Goal: Task Accomplishment & Management: Manage account settings

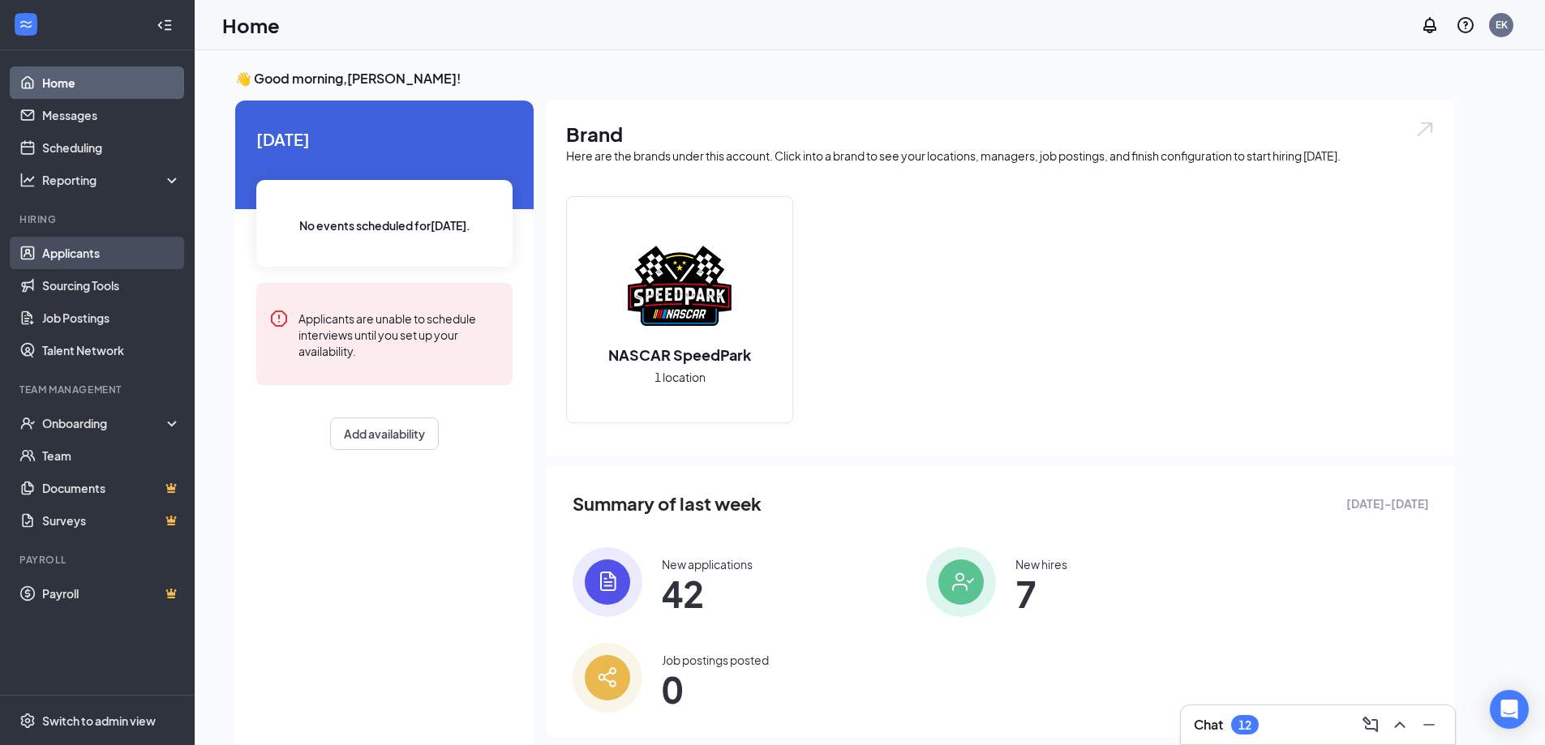
click at [85, 246] on link "Applicants" at bounding box center [111, 253] width 139 height 32
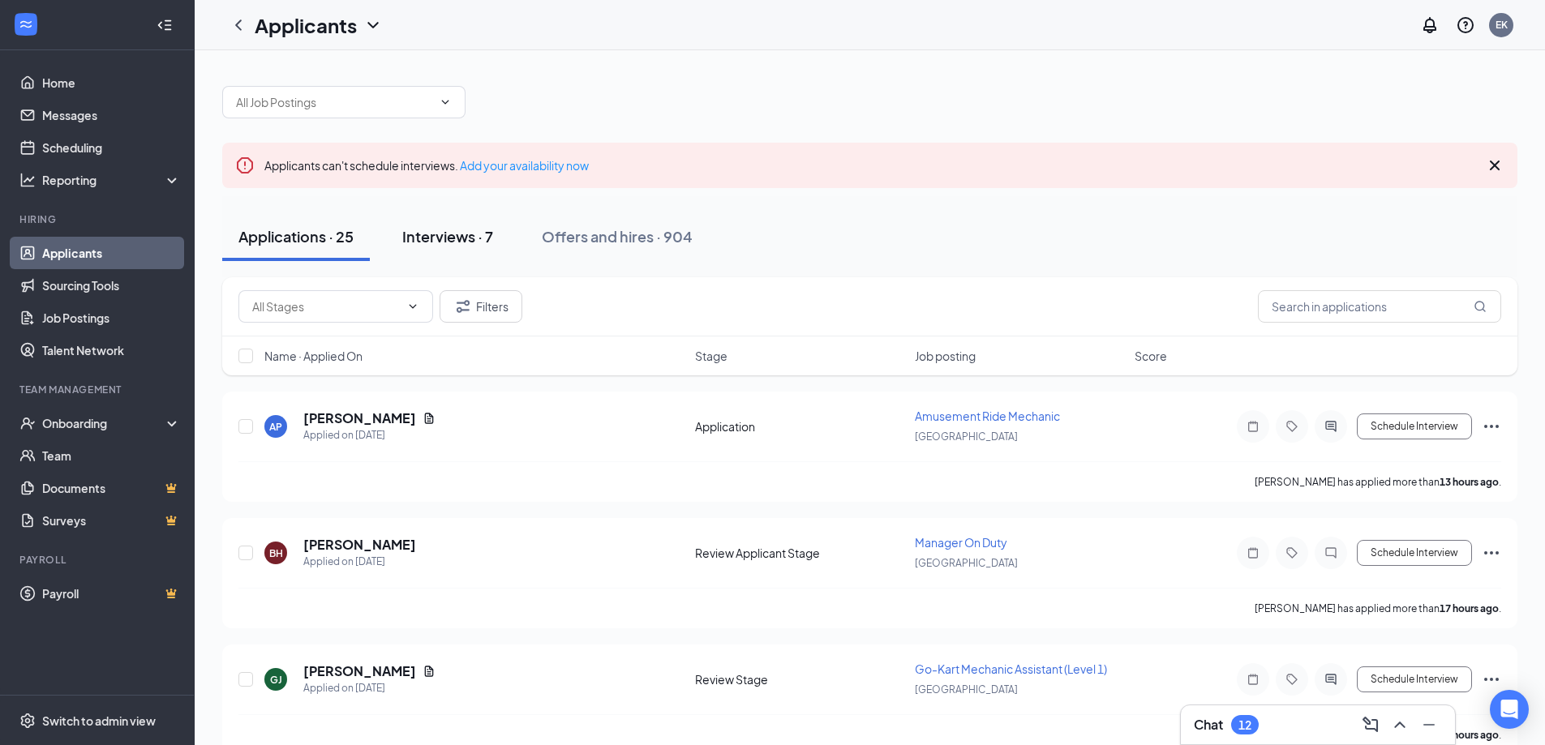
click at [472, 243] on div "Interviews · 7" at bounding box center [447, 236] width 91 height 20
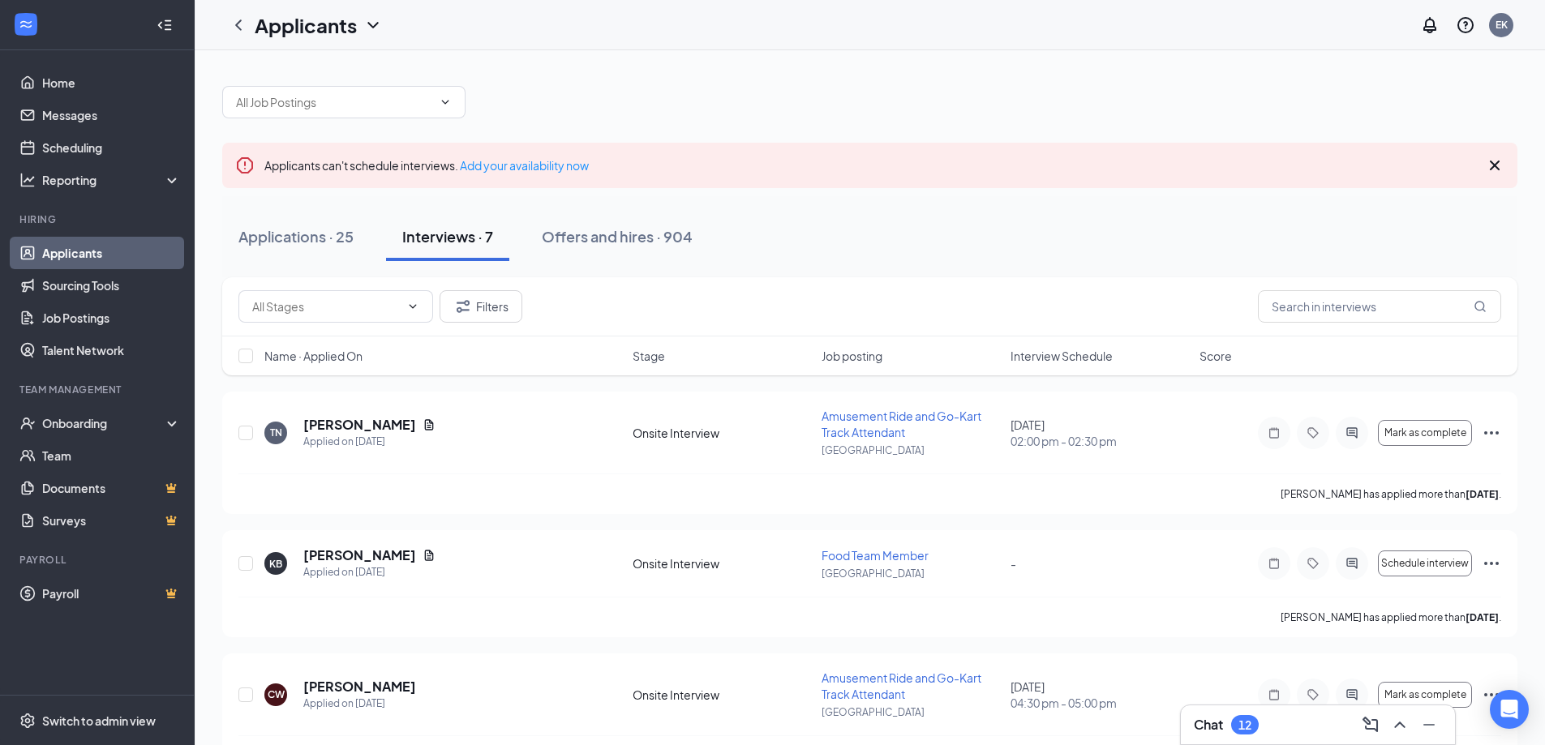
click at [1063, 342] on div "Name · Applied On Stage Job posting Interview Schedule Score" at bounding box center [869, 356] width 1295 height 39
click at [1059, 354] on span "Interview Schedule" at bounding box center [1062, 356] width 102 height 16
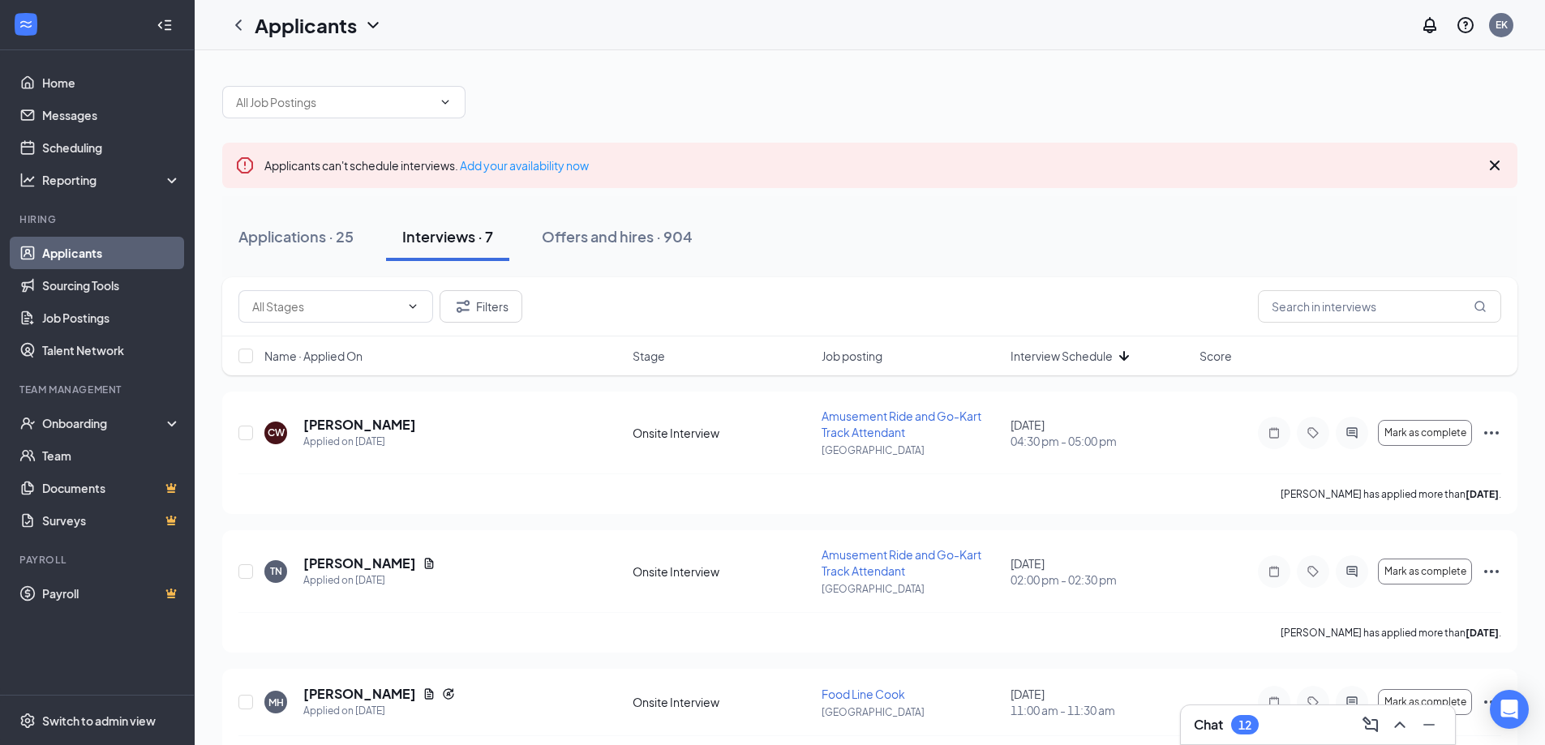
click at [1059, 354] on span "Interview Schedule" at bounding box center [1062, 356] width 102 height 16
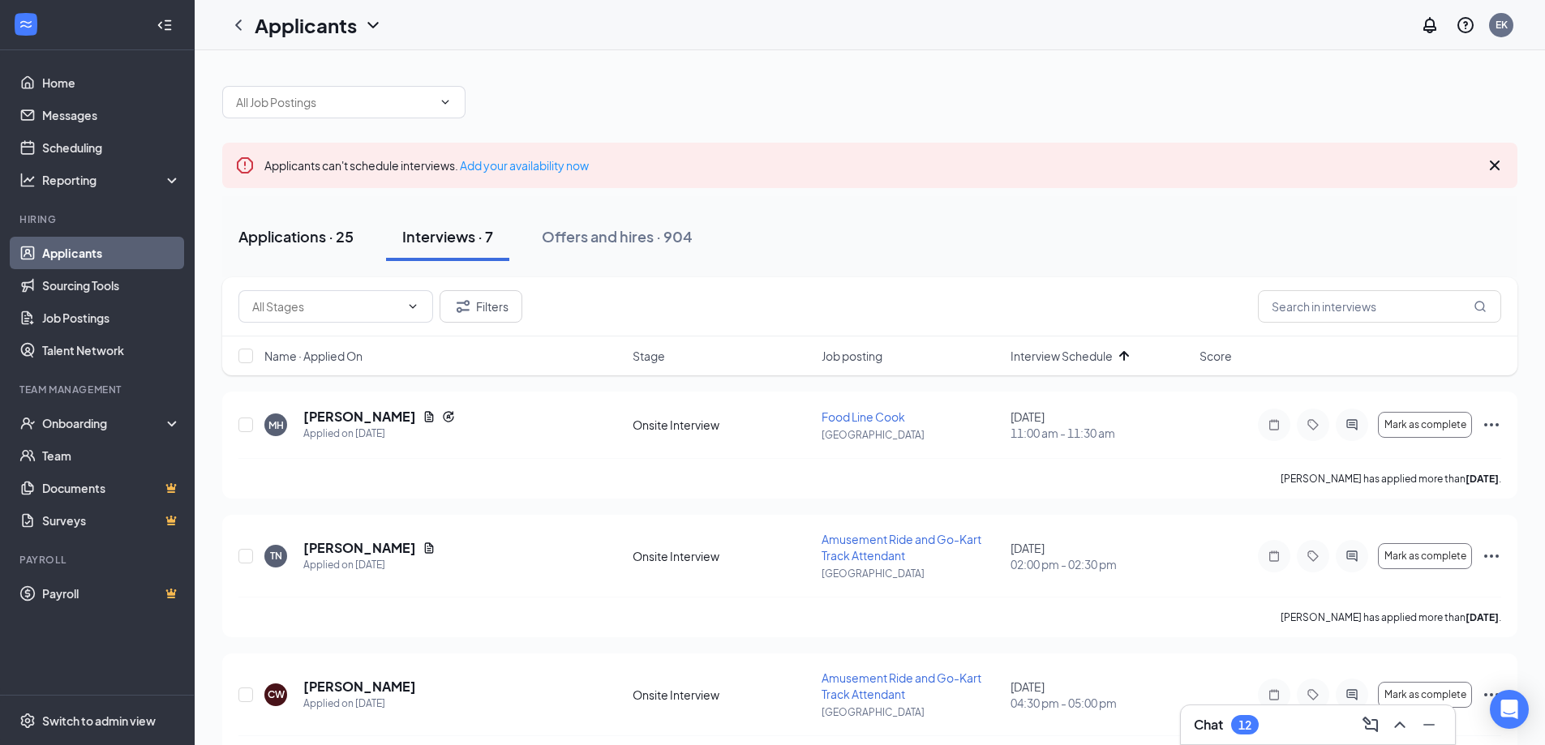
click at [297, 248] on button "Applications · 25" at bounding box center [296, 237] width 148 height 49
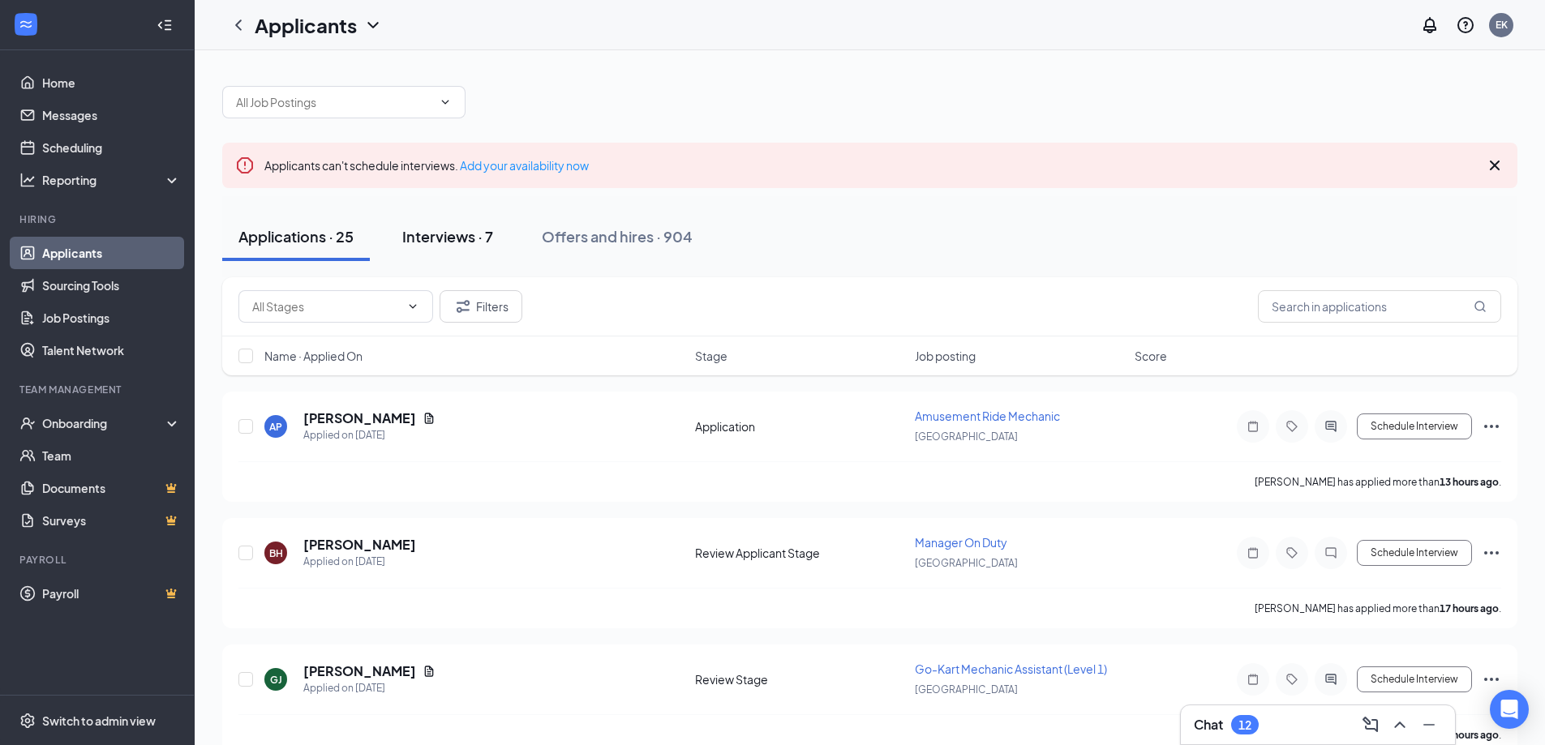
click at [456, 230] on div "Interviews · 7" at bounding box center [447, 236] width 91 height 20
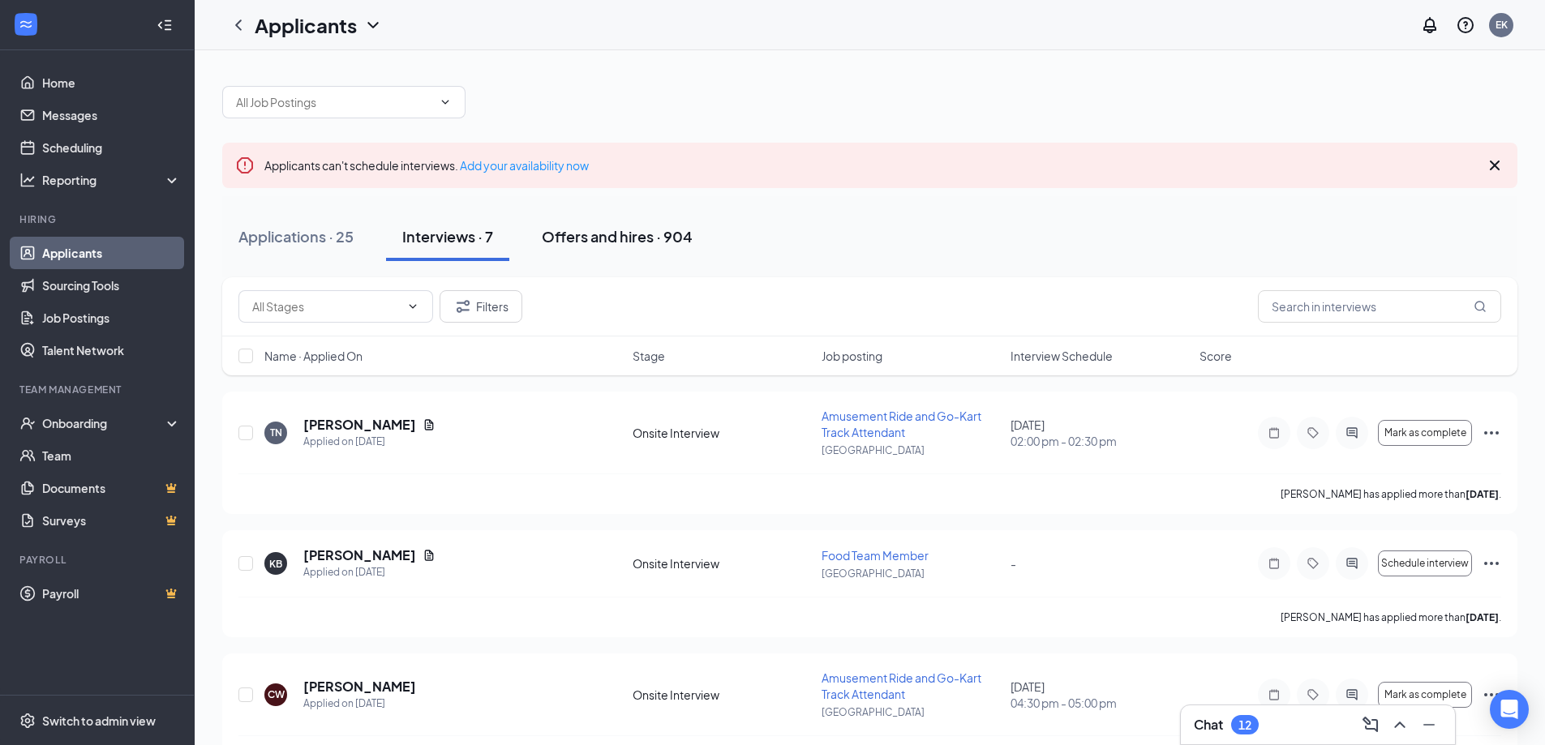
click at [621, 230] on div "Offers and hires · 904" at bounding box center [617, 236] width 151 height 20
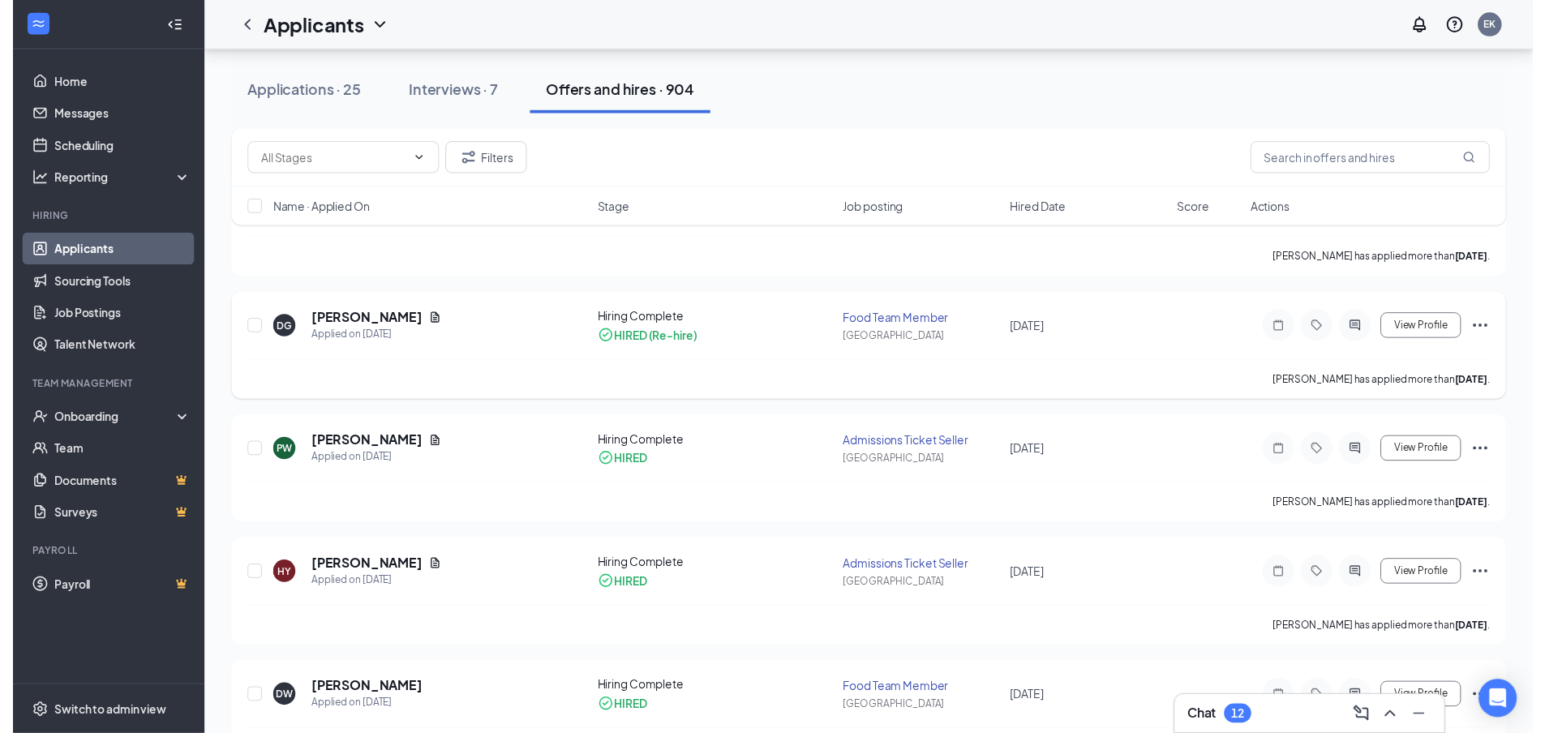
scroll to position [243, 0]
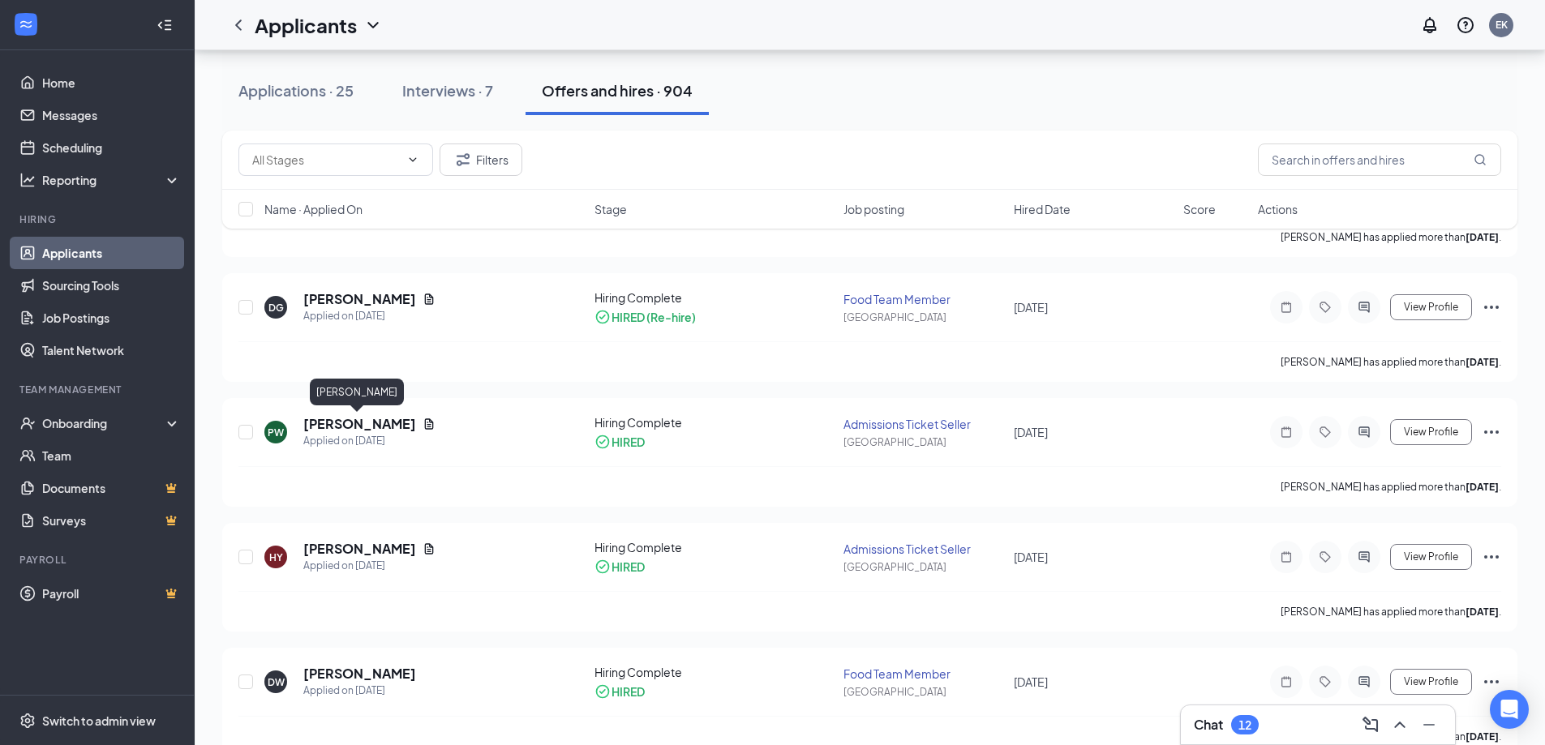
click at [333, 411] on div "[PERSON_NAME]" at bounding box center [357, 395] width 94 height 33
click at [338, 425] on h5 "[PERSON_NAME]" at bounding box center [359, 424] width 113 height 18
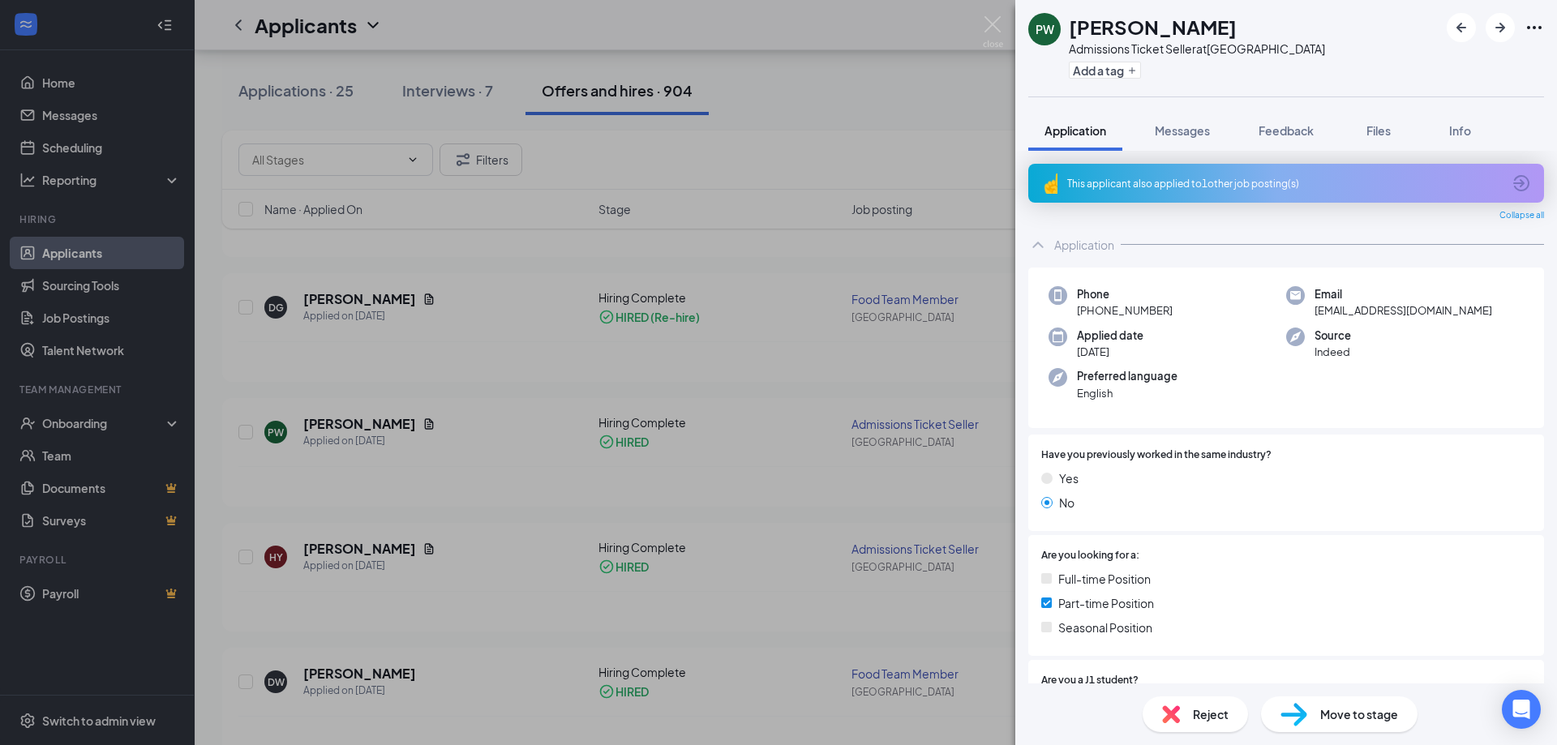
click at [488, 535] on div "[PERSON_NAME] Admissions Ticket Seller at [GEOGRAPHIC_DATA] Add a tag Applicati…" at bounding box center [778, 372] width 1557 height 745
